Goal: Information Seeking & Learning: Learn about a topic

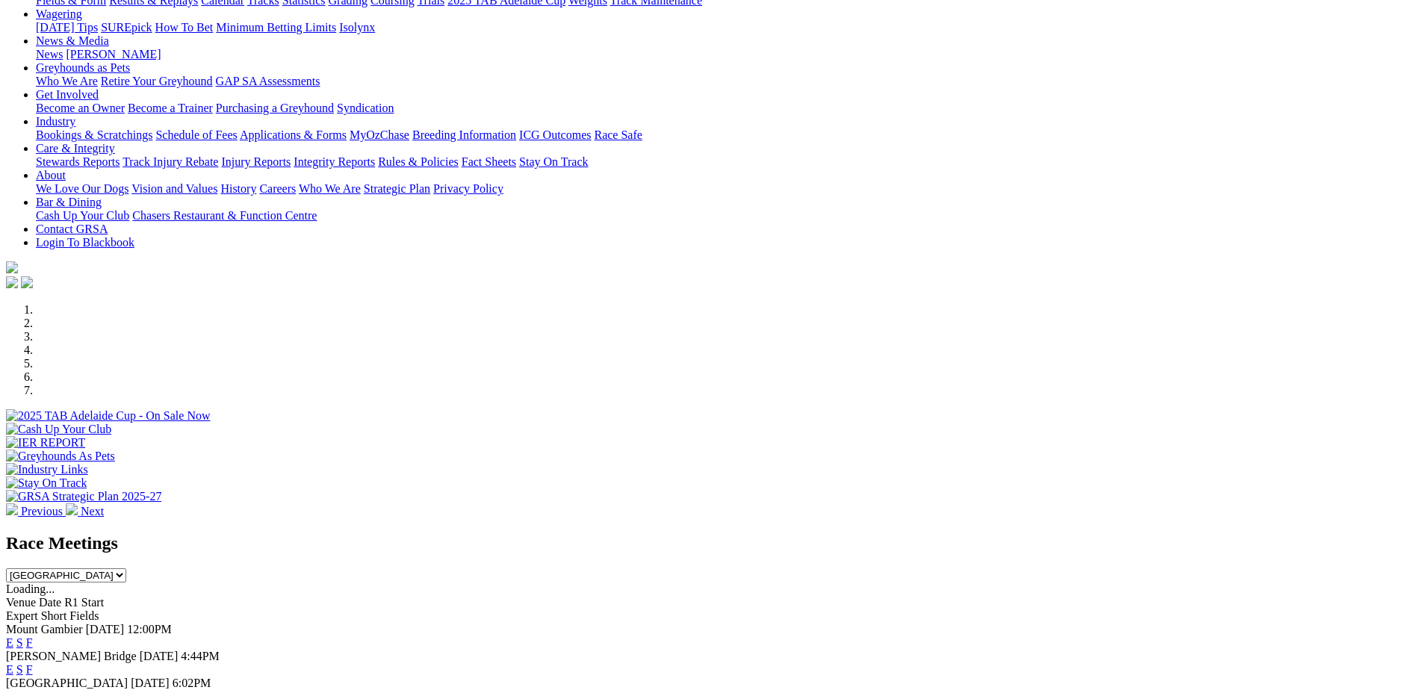
scroll to position [299, 0]
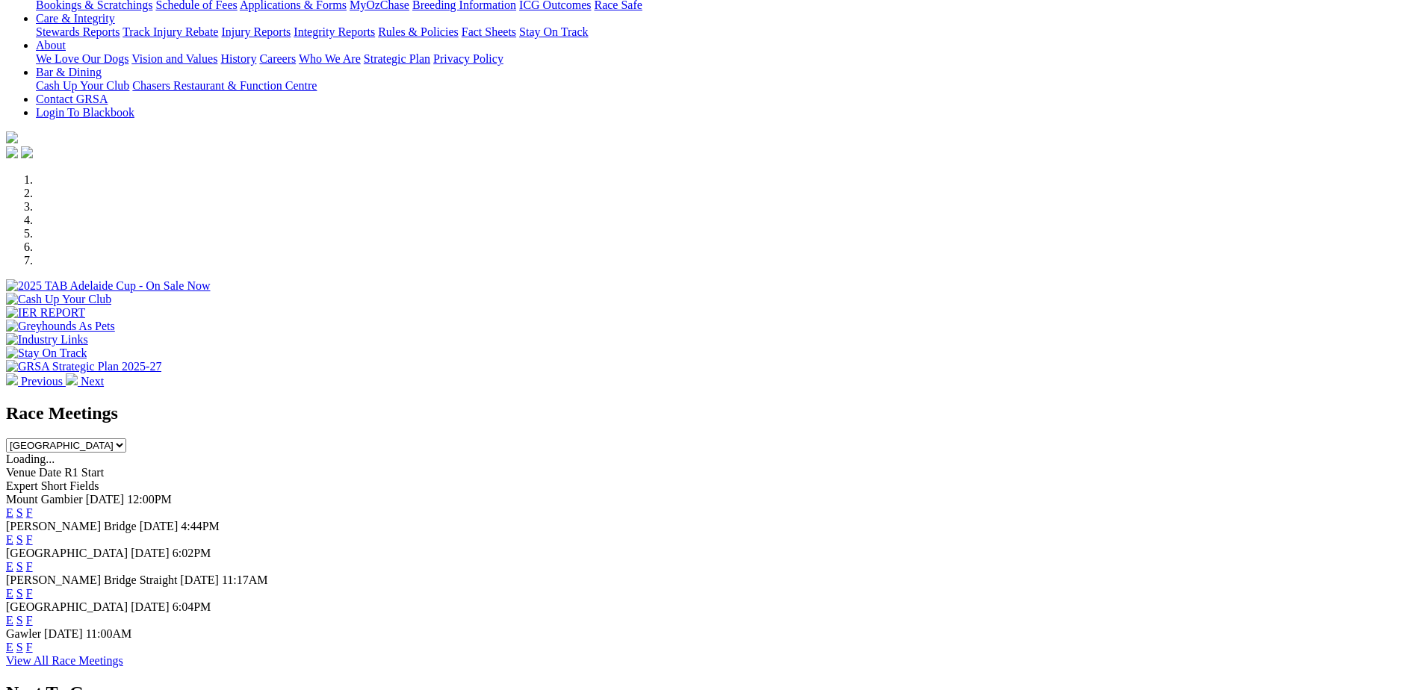
click at [33, 533] on link "F" at bounding box center [29, 539] width 7 height 13
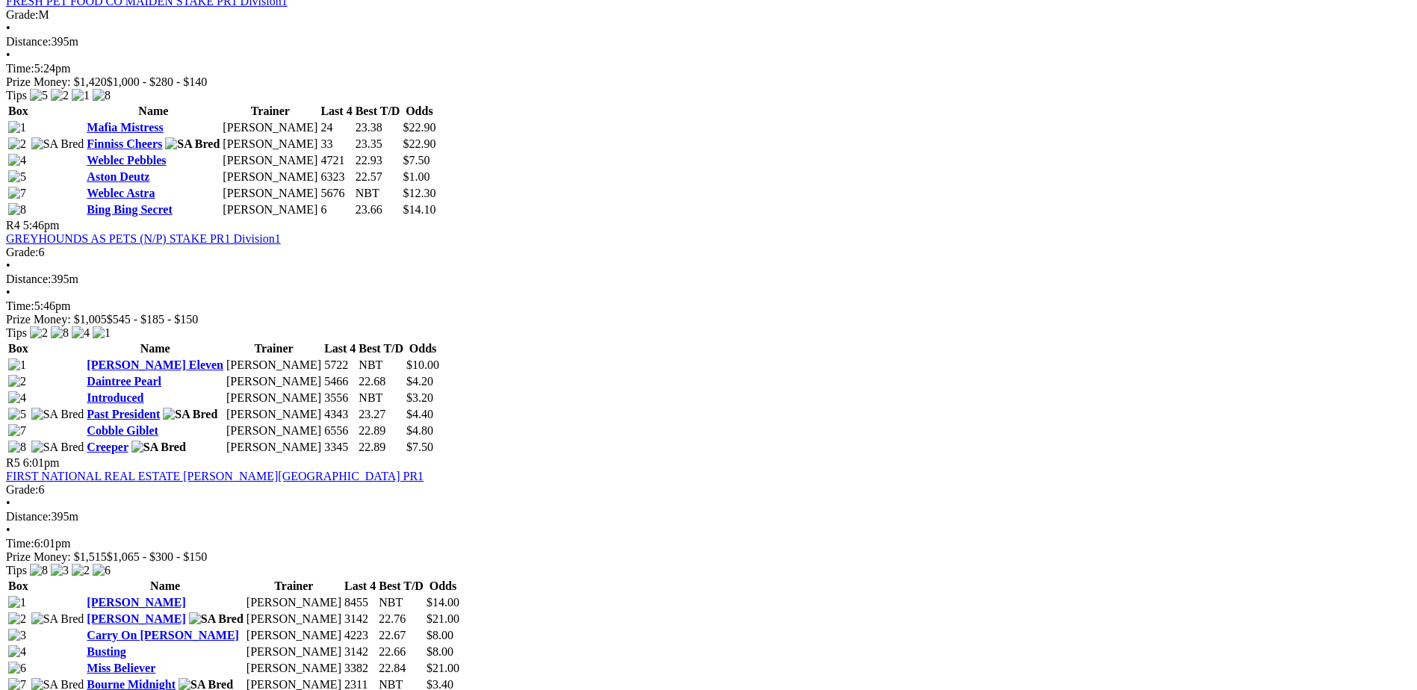
scroll to position [1420, 0]
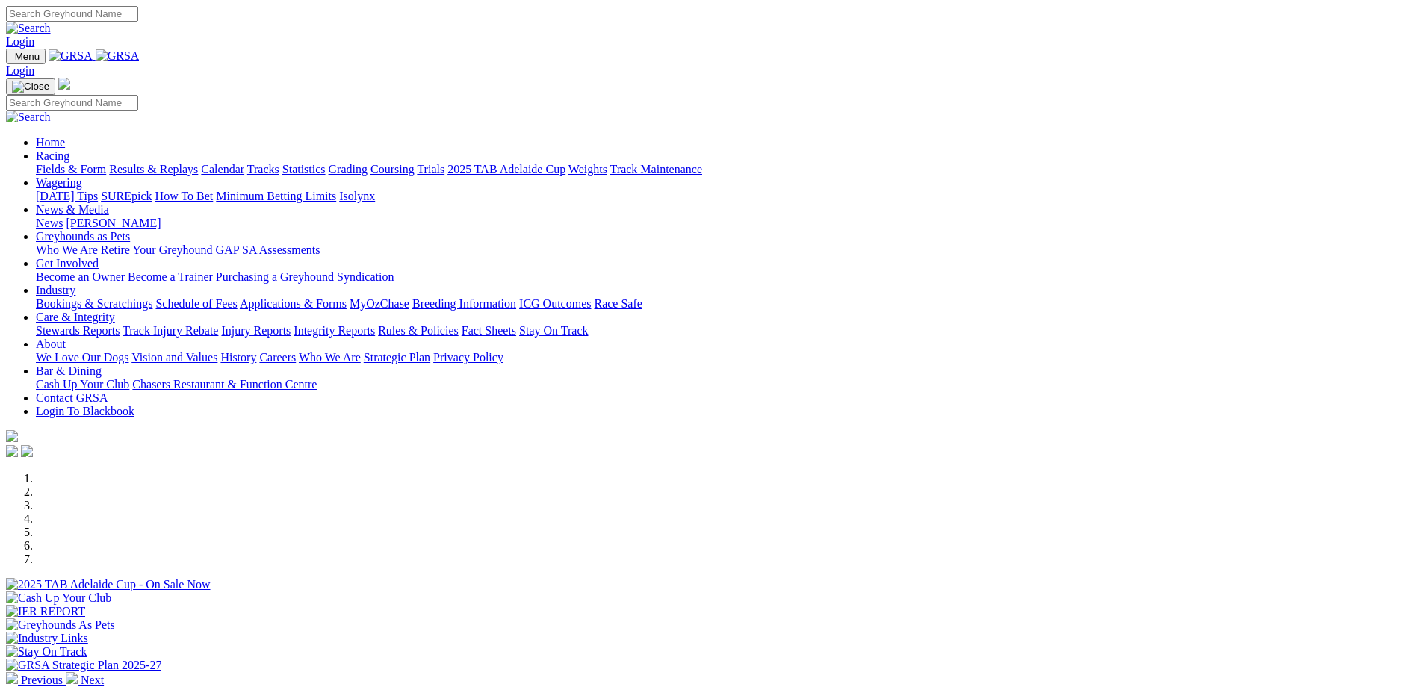
scroll to position [374, 0]
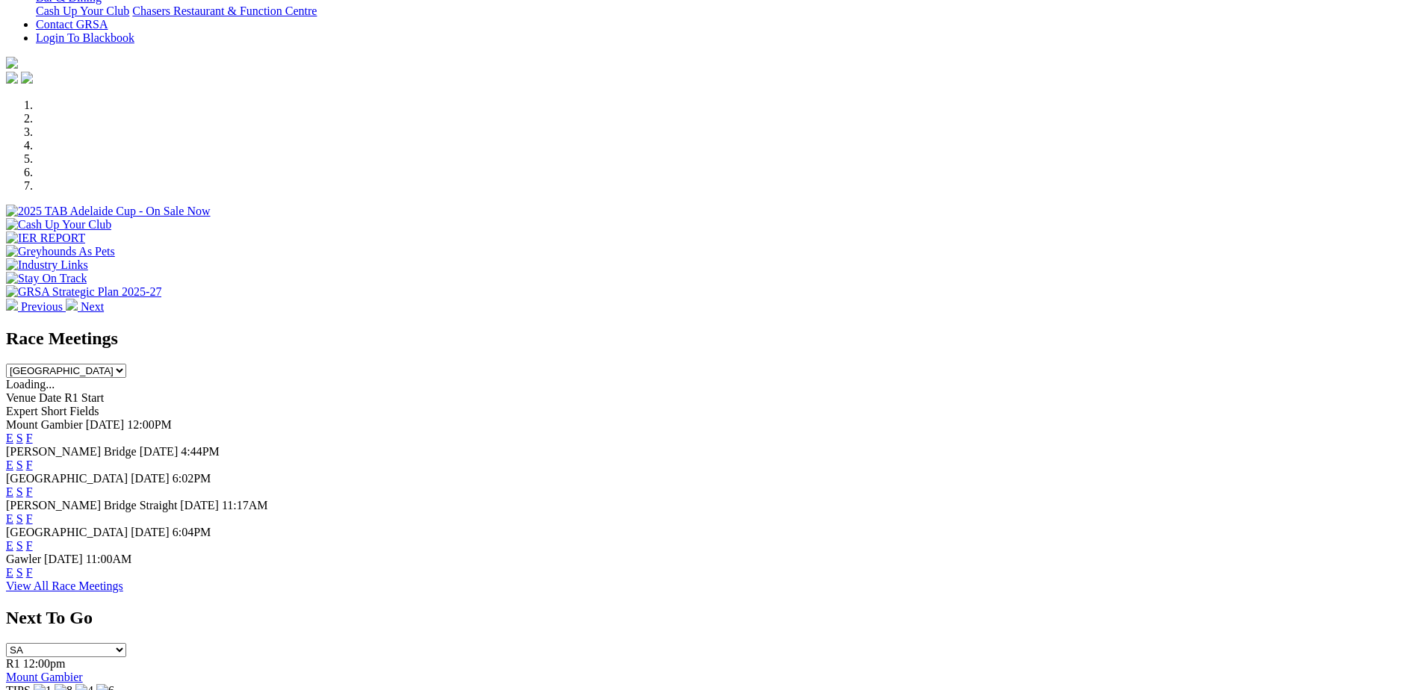
click at [33, 459] on link "F" at bounding box center [29, 465] width 7 height 13
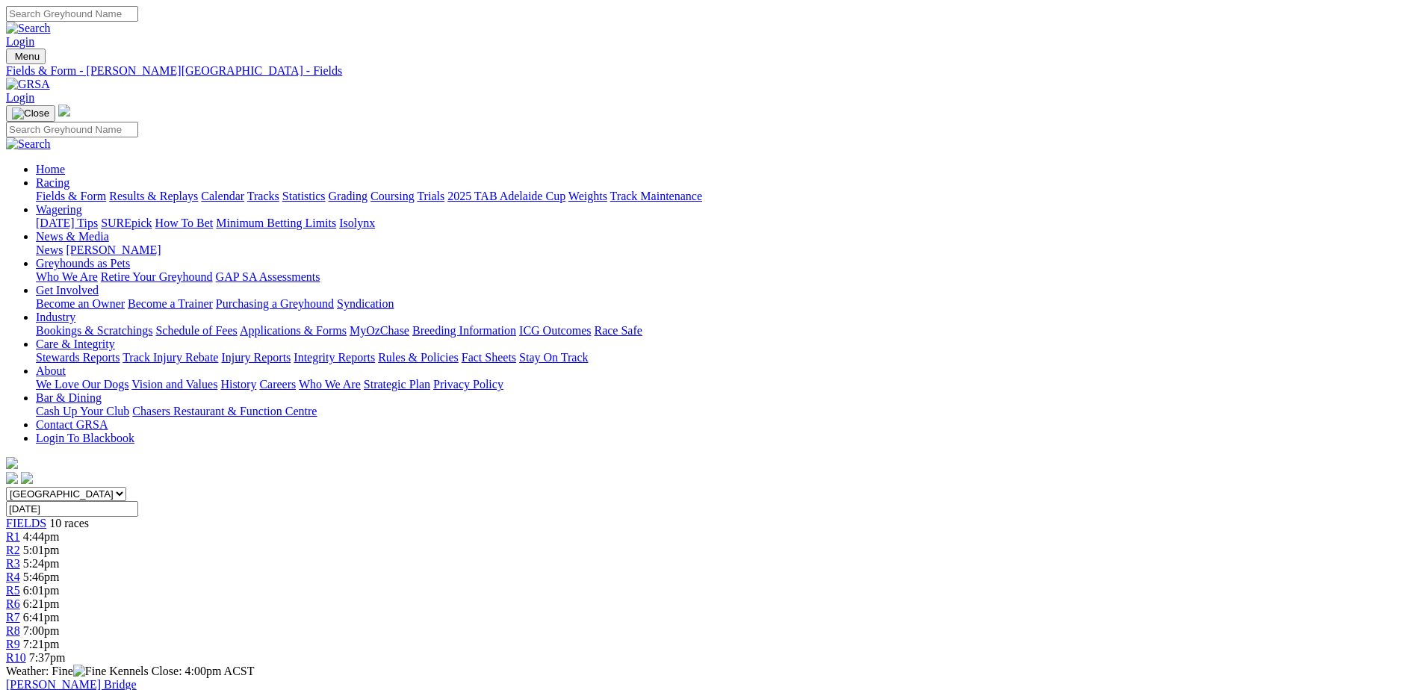
click at [50, 78] on img at bounding box center [28, 84] width 44 height 13
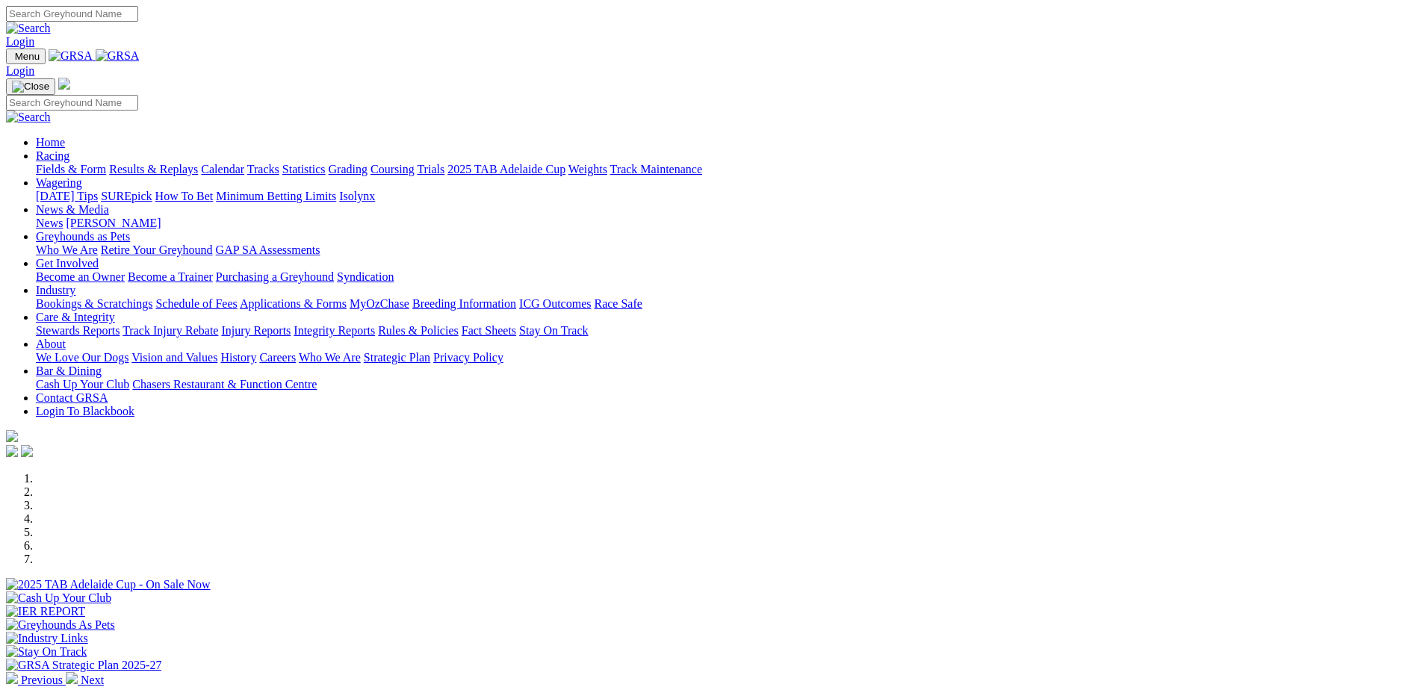
scroll to position [299, 0]
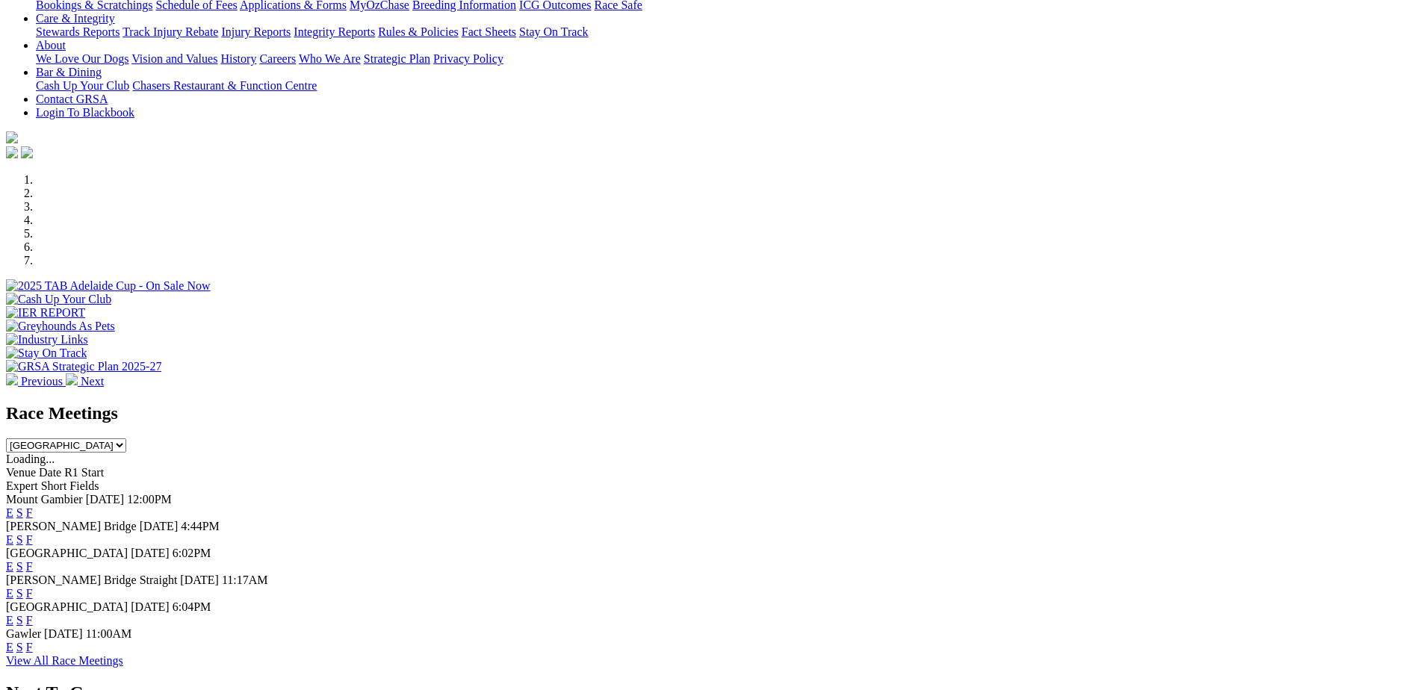
click at [33, 560] on link "F" at bounding box center [29, 566] width 7 height 13
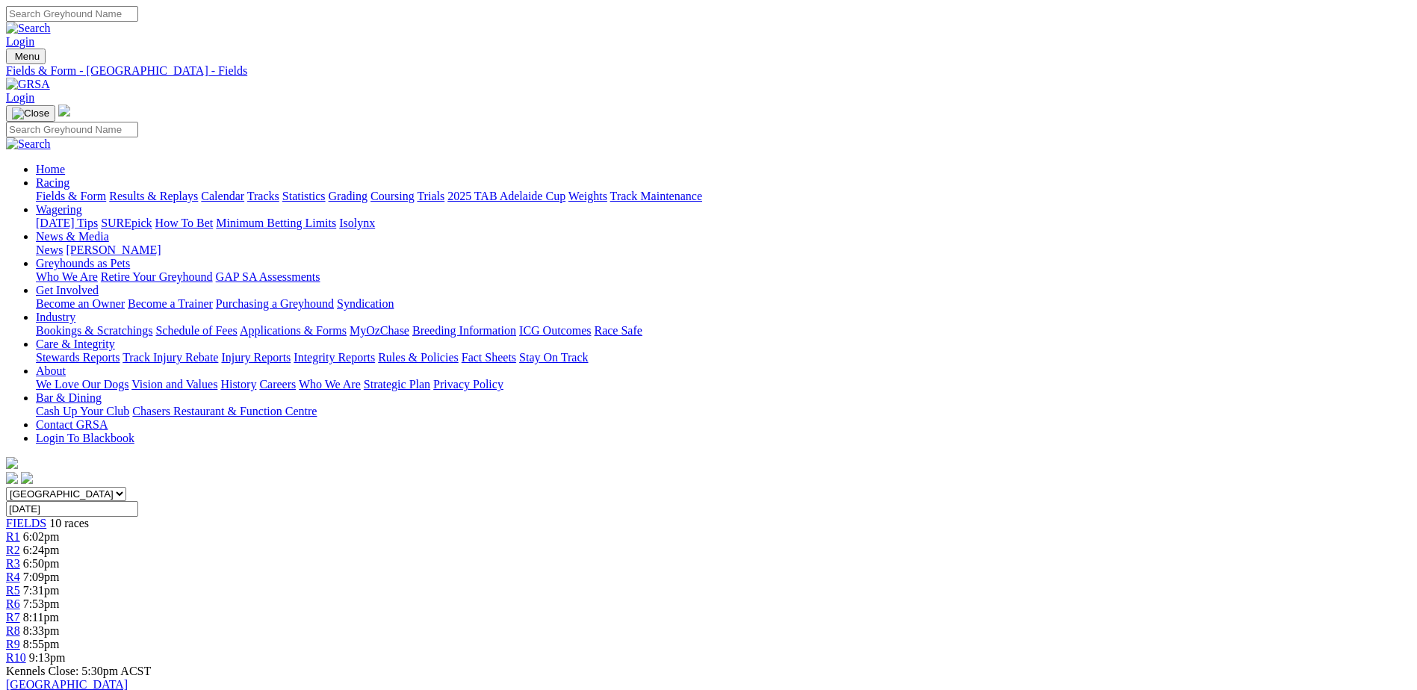
click at [50, 78] on img at bounding box center [28, 84] width 44 height 13
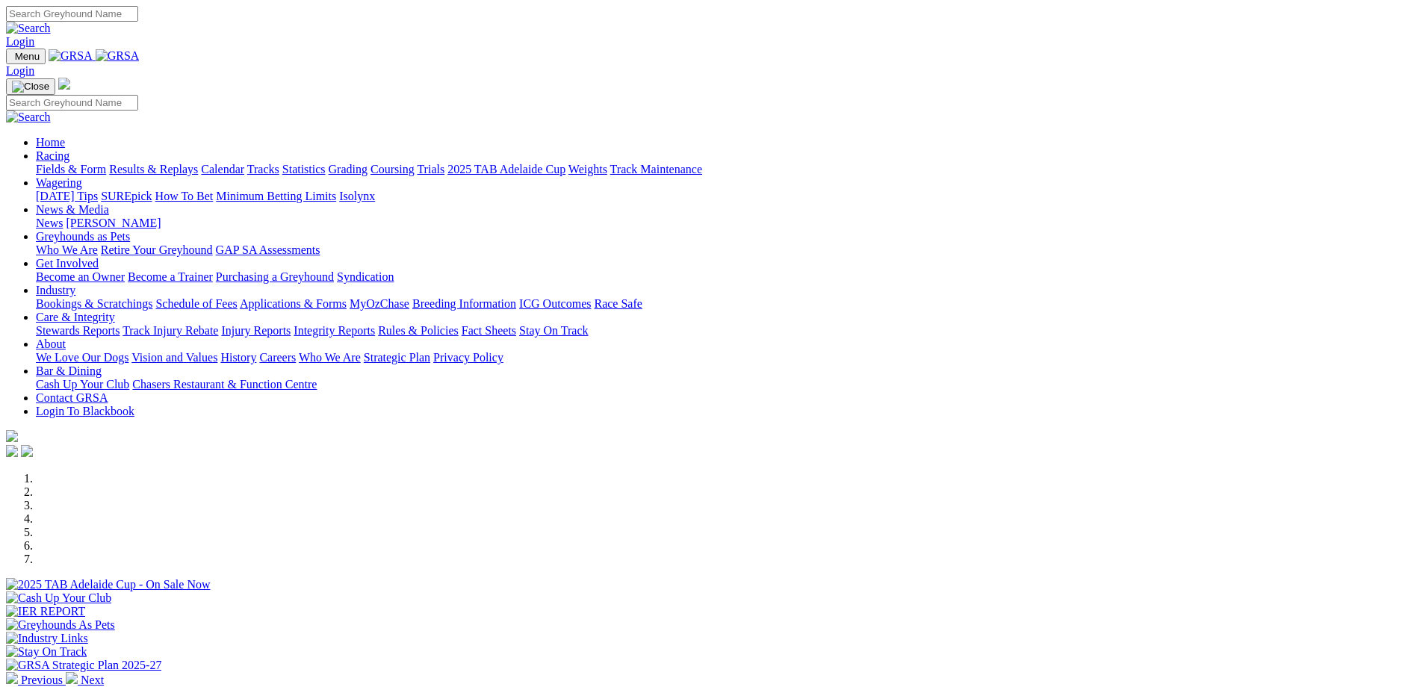
scroll to position [374, 0]
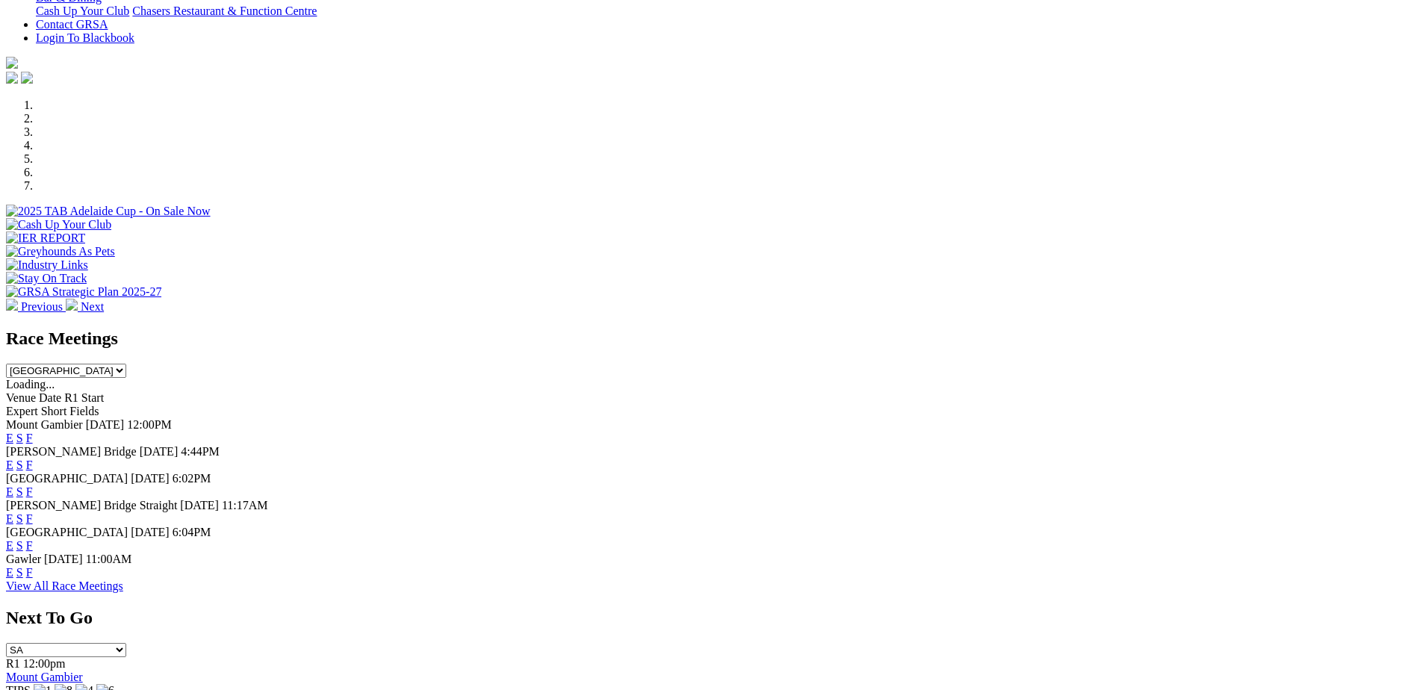
click at [33, 579] on link "F" at bounding box center [29, 572] width 7 height 13
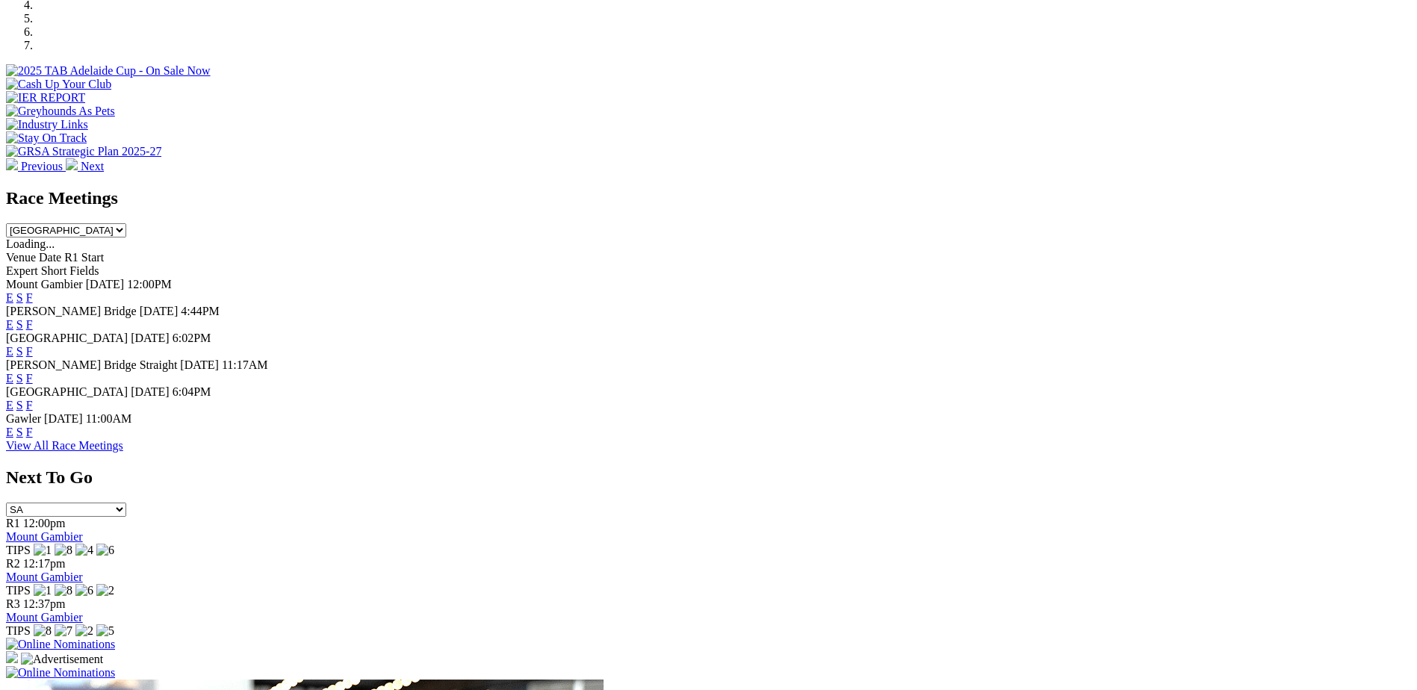
scroll to position [523, 0]
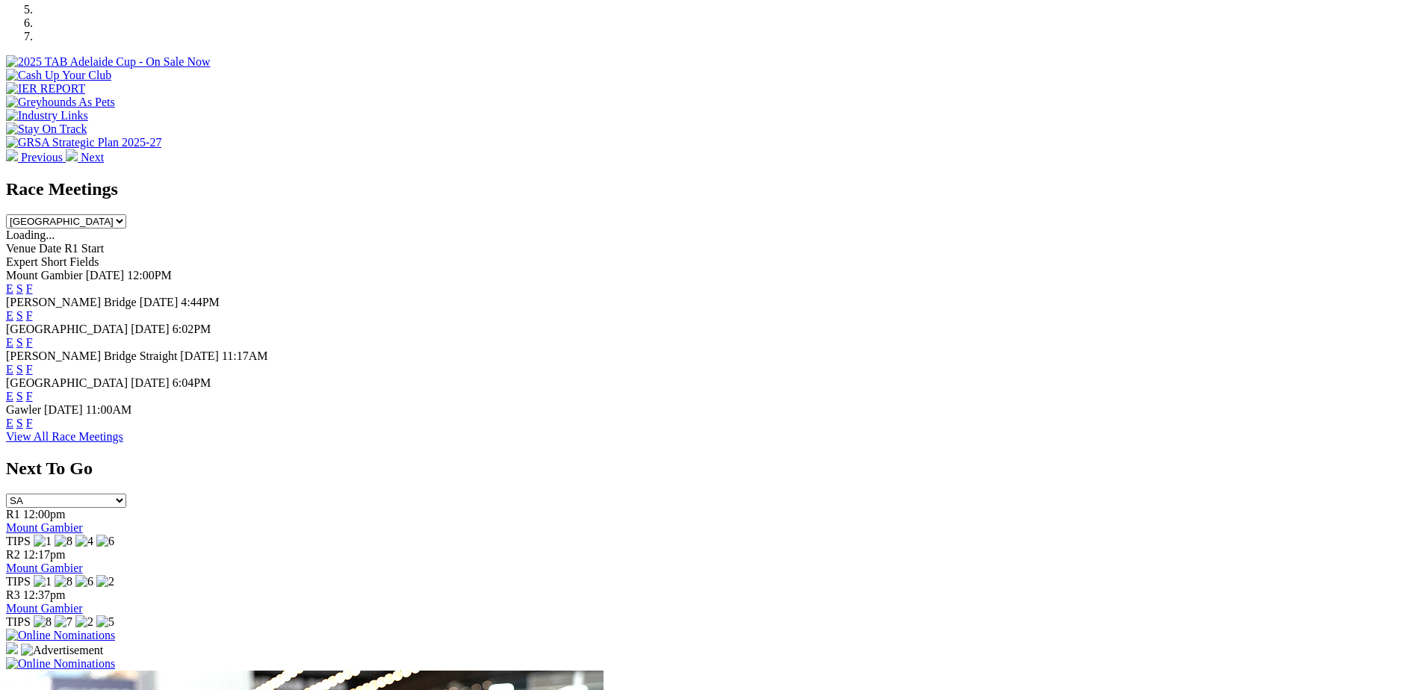
click at [13, 336] on link "E" at bounding box center [9, 342] width 7 height 13
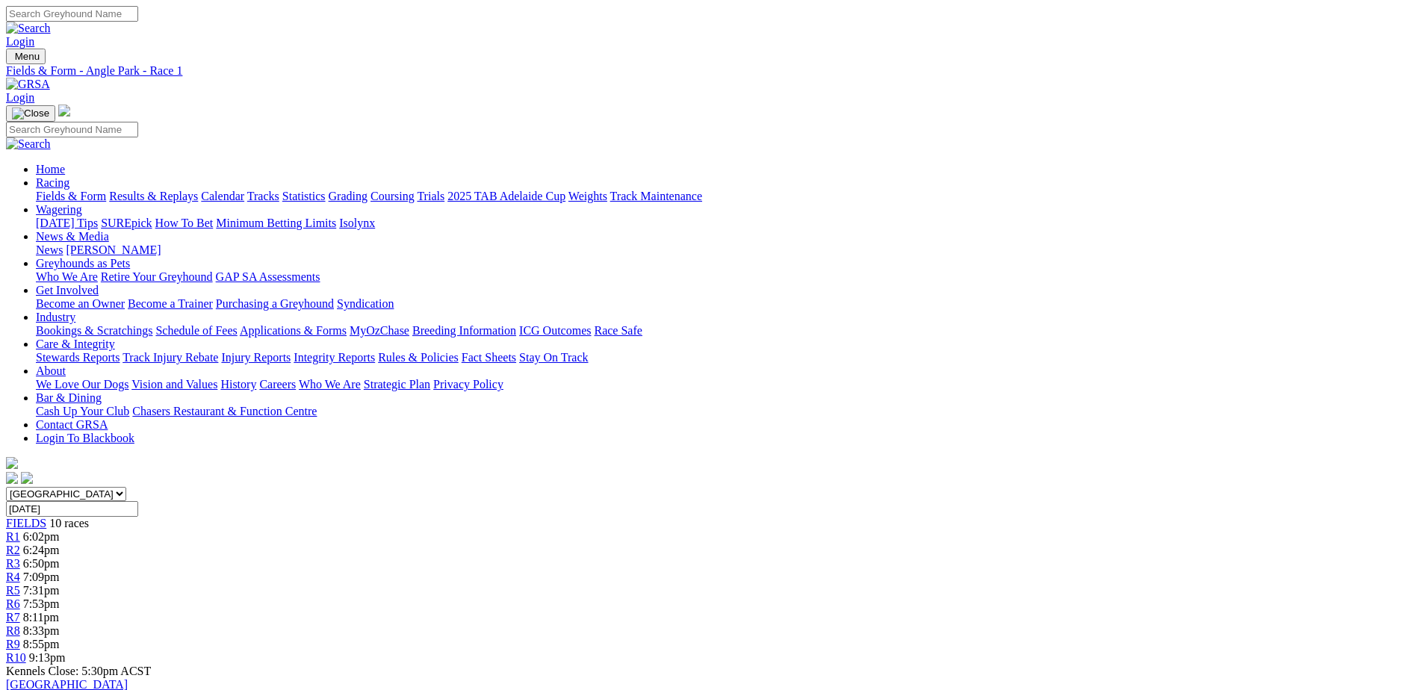
click at [50, 78] on img at bounding box center [28, 84] width 44 height 13
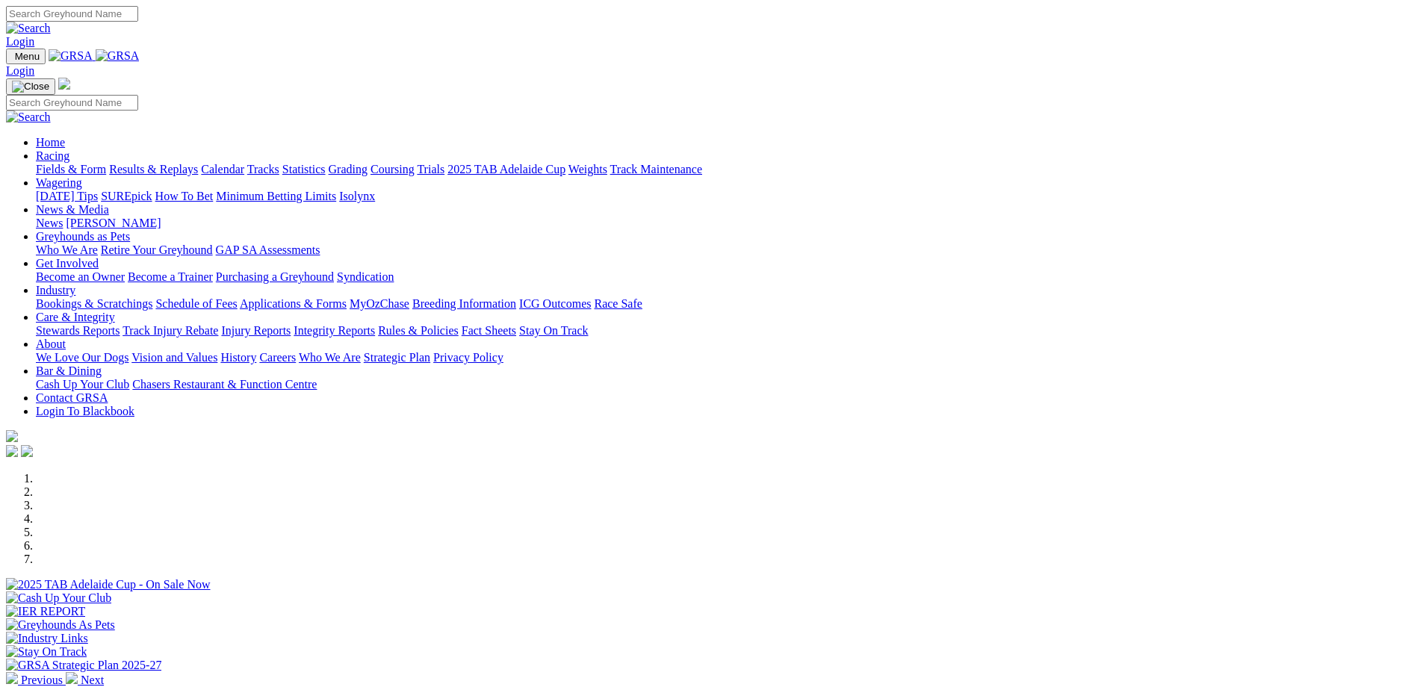
scroll to position [299, 0]
